Goal: Information Seeking & Learning: Understand process/instructions

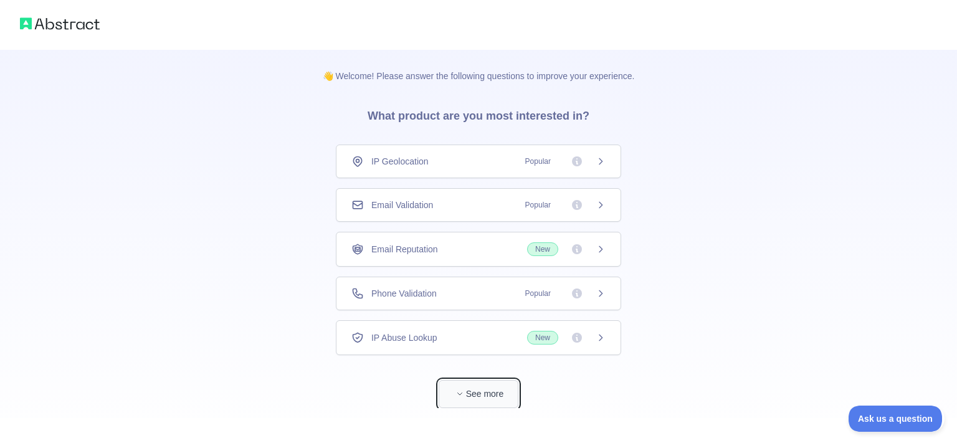
click at [479, 390] on button "See more" at bounding box center [479, 394] width 80 height 28
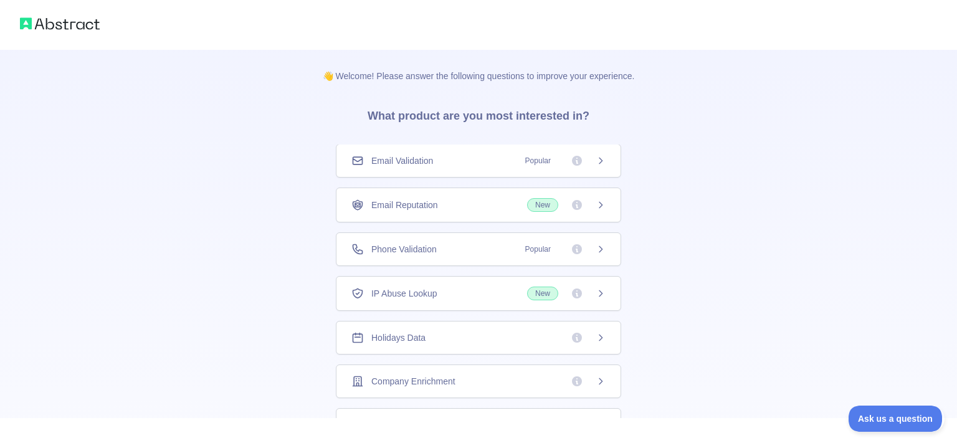
click at [439, 203] on div "Email Reputation New" at bounding box center [478, 205] width 254 height 14
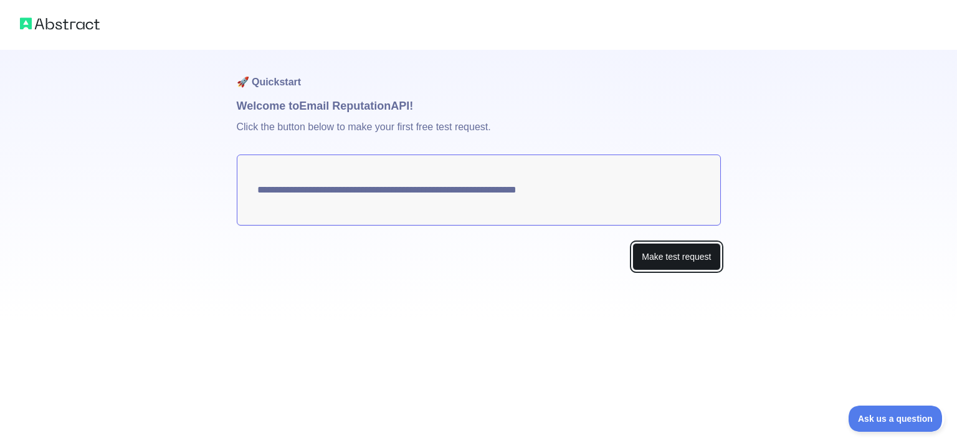
click at [661, 247] on button "Make test request" at bounding box center [677, 257] width 88 height 28
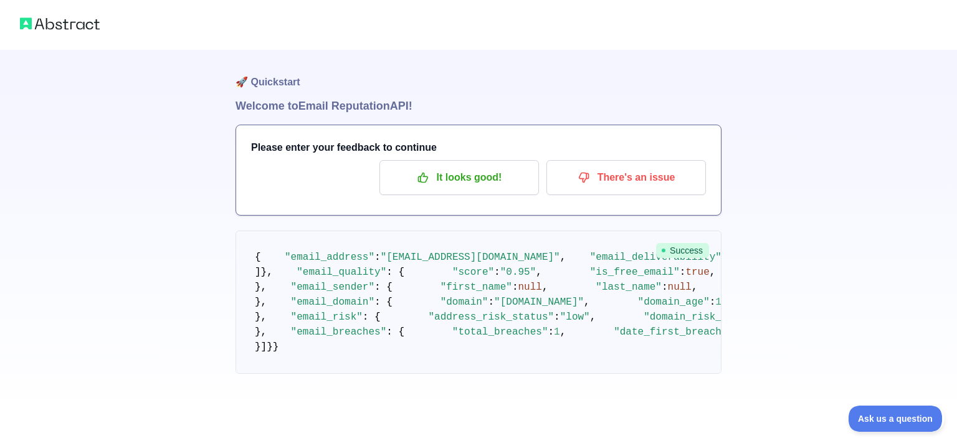
click at [586, 295] on pre "{ "email_address" : "[EMAIL_ADDRESS][DOMAIN_NAME]" , "email_deliverability" : {…" at bounding box center [479, 302] width 486 height 143
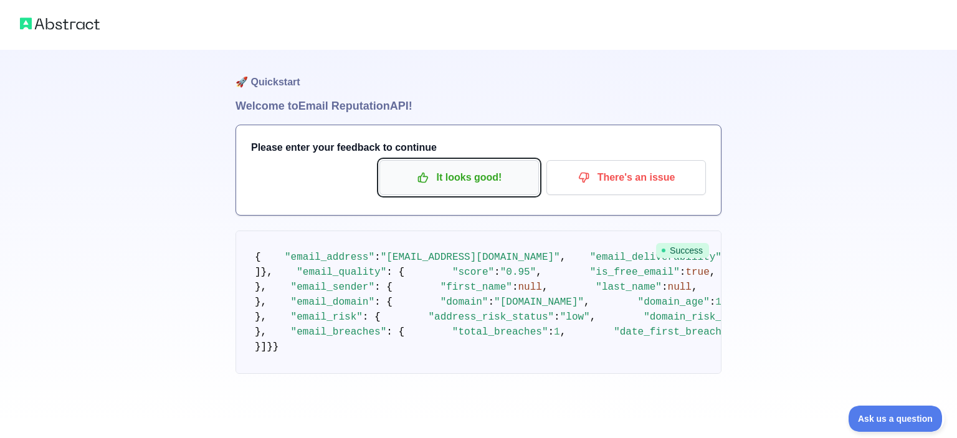
click at [466, 181] on p "It looks good!" at bounding box center [459, 177] width 141 height 21
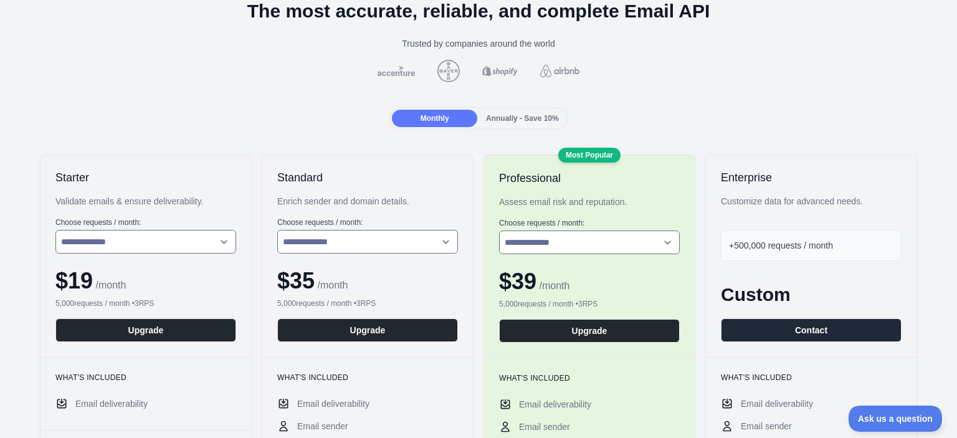
scroll to position [75, 0]
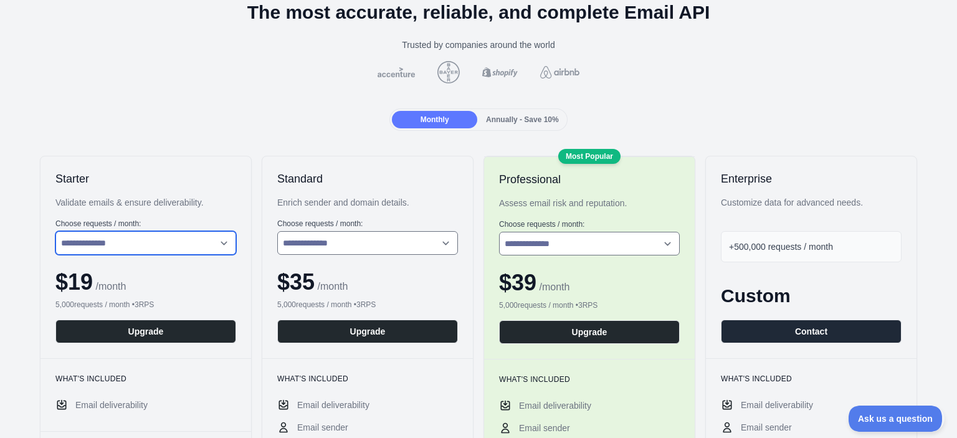
click at [150, 246] on select "**********" at bounding box center [145, 243] width 181 height 24
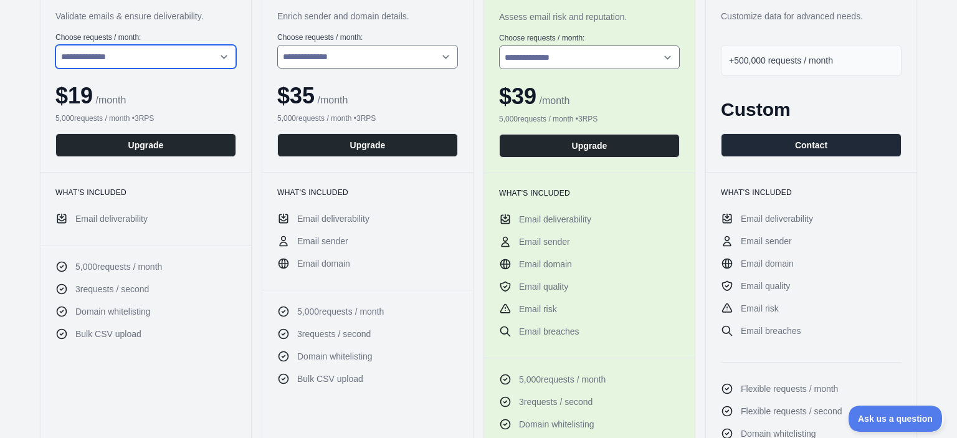
scroll to position [0, 0]
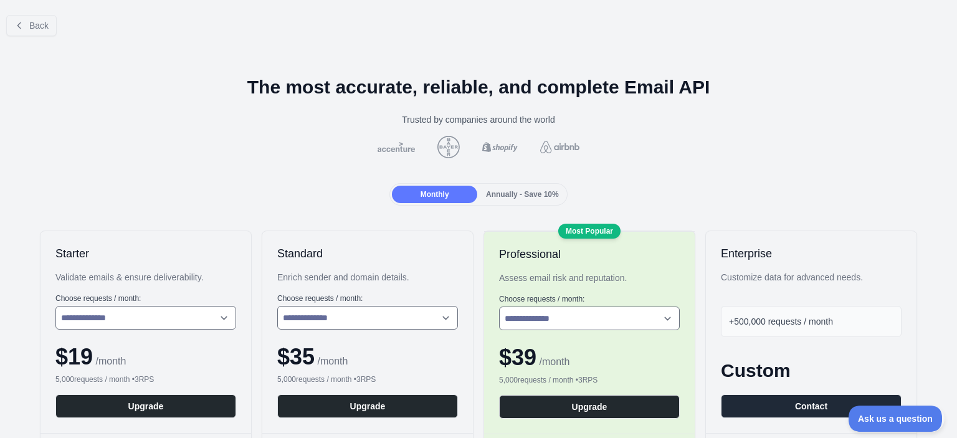
click at [30, 36] on div "Back" at bounding box center [478, 25] width 957 height 41
click at [31, 28] on span "Back" at bounding box center [38, 26] width 19 height 10
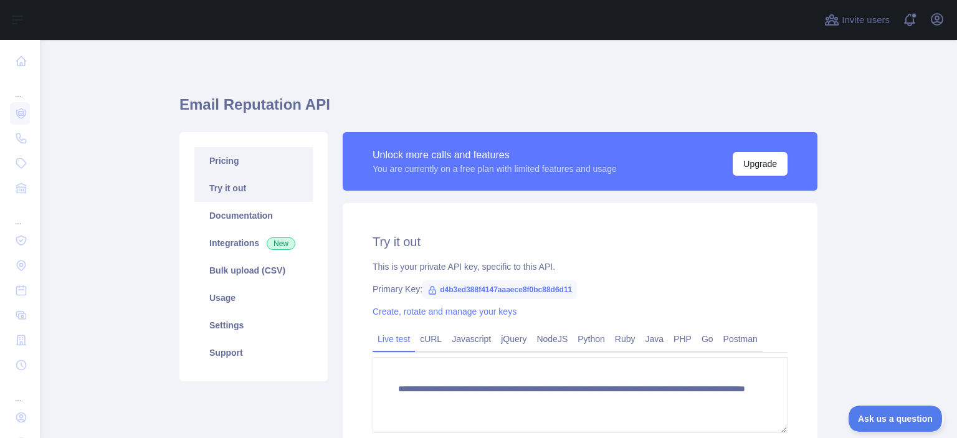
click at [224, 166] on link "Pricing" at bounding box center [253, 160] width 118 height 27
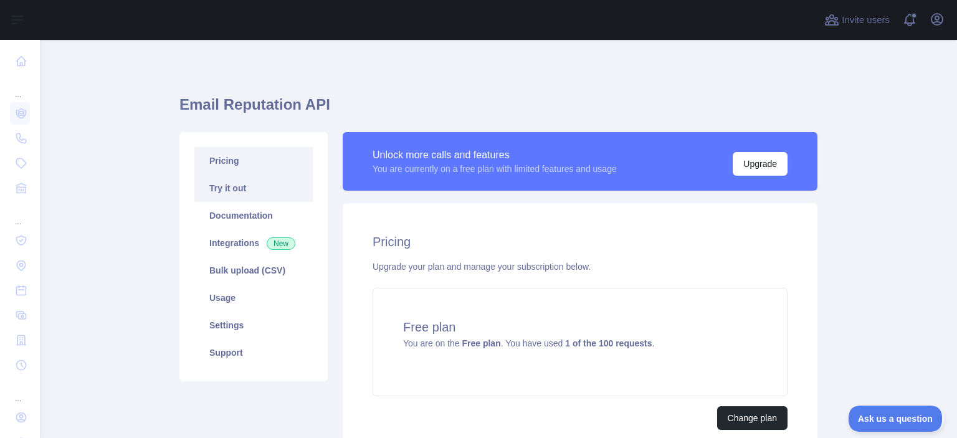
click at [234, 189] on link "Try it out" at bounding box center [253, 187] width 118 height 27
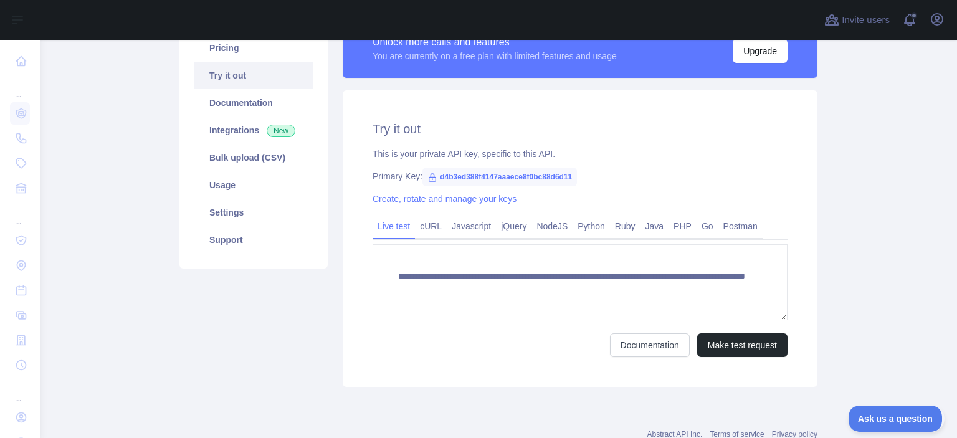
scroll to position [118, 0]
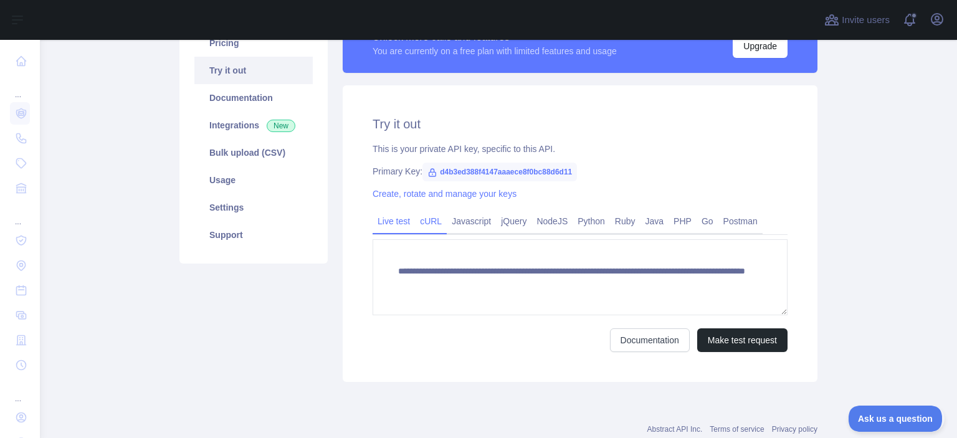
click at [426, 219] on link "cURL" at bounding box center [431, 221] width 32 height 20
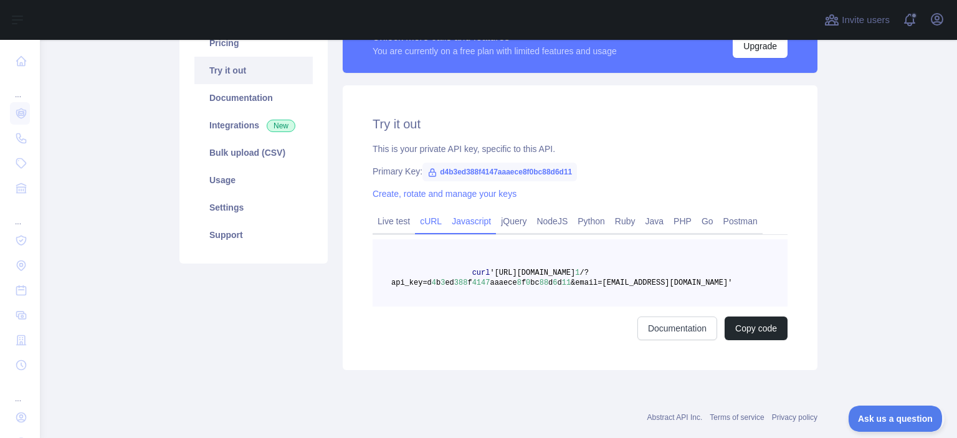
click at [470, 221] on link "Javascript" at bounding box center [471, 221] width 49 height 20
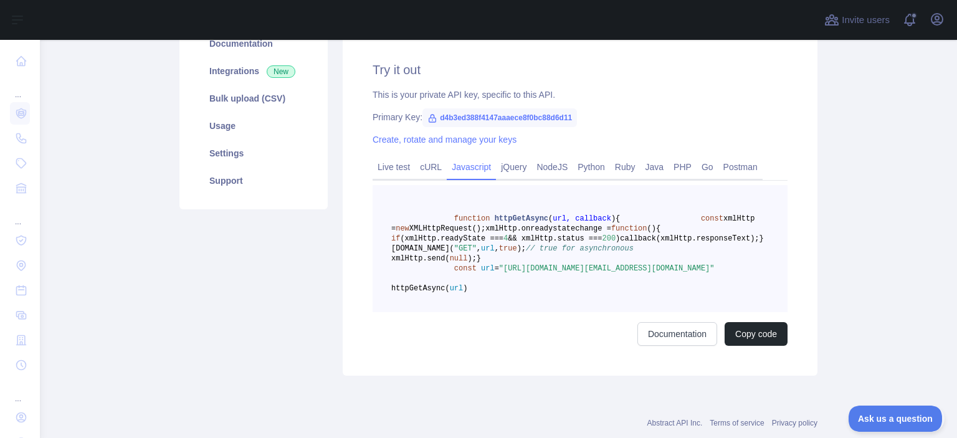
scroll to position [177, 0]
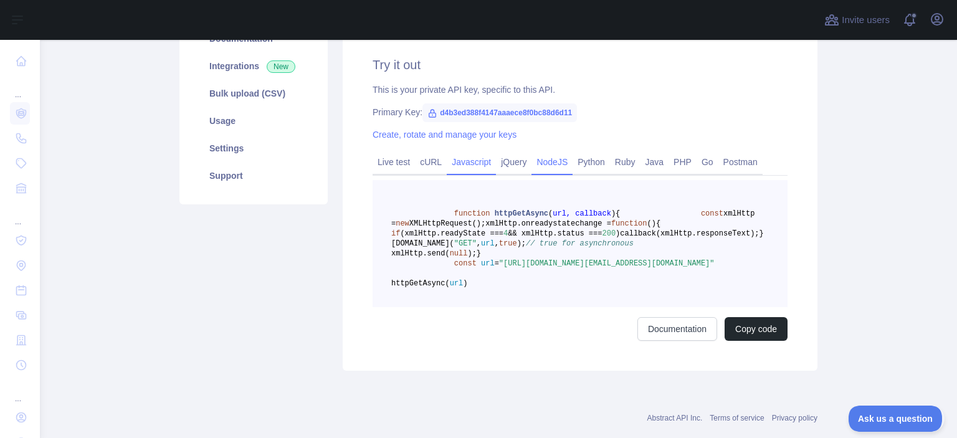
click at [537, 166] on link "NodeJS" at bounding box center [552, 162] width 41 height 20
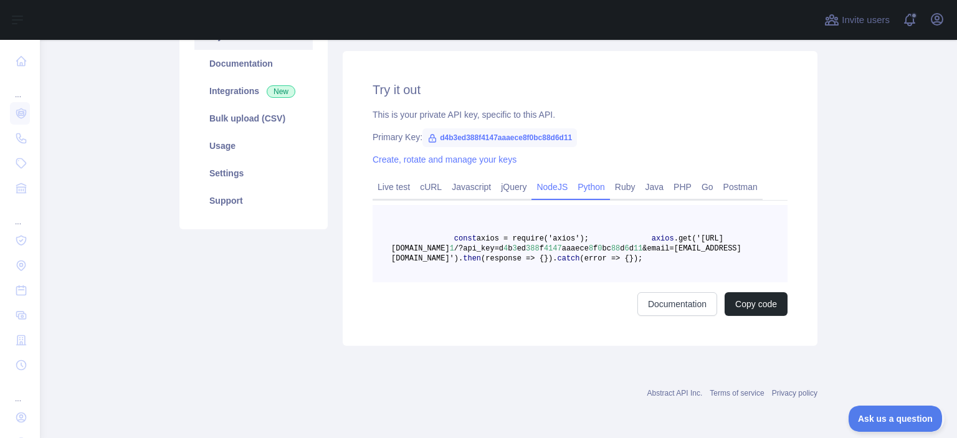
click at [589, 177] on link "Python" at bounding box center [591, 187] width 37 height 20
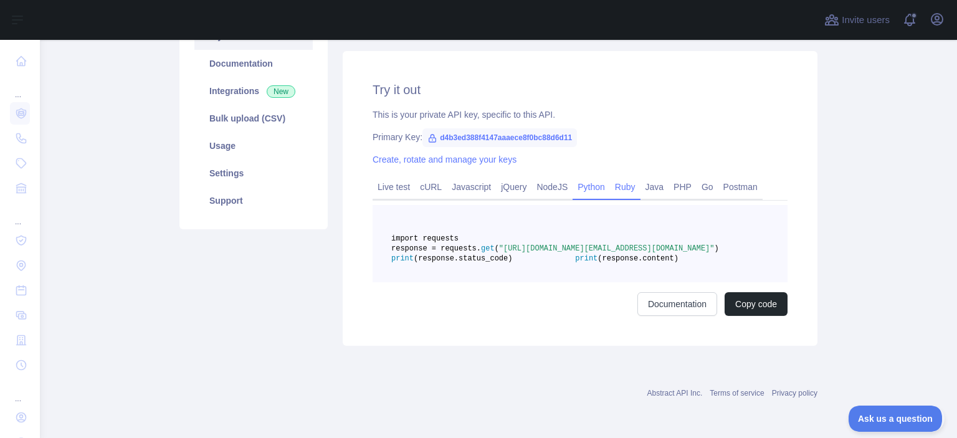
click at [613, 177] on link "Ruby" at bounding box center [625, 187] width 31 height 20
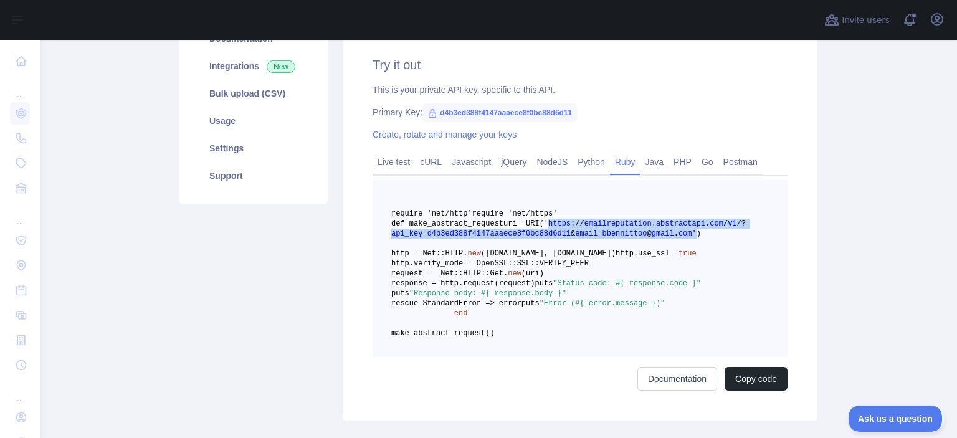
drag, startPoint x: 669, startPoint y: 265, endPoint x: 510, endPoint y: 254, distance: 159.9
click at [510, 238] on span "uri = URI(' https : / / emailreputation . abstractapi . com / v1 / ? api_key = …" at bounding box center [568, 228] width 355 height 19
copy span "https : / / emailreputation . abstractapi . com / v1 / ? api_key = d4b3ed388f41…"
